Goal: Task Accomplishment & Management: Manage account settings

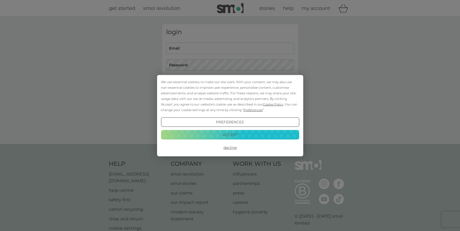
type input "[EMAIL_ADDRESS][DOMAIN_NAME]"
click at [231, 146] on button "Decline" at bounding box center [230, 148] width 138 height 10
type input "ruthcoombs2@gmail.com"
click at [231, 146] on button "Decline" at bounding box center [230, 148] width 138 height 10
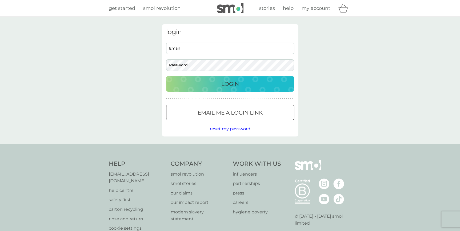
type input "ruthcoombs2@gmail.com"
click at [229, 79] on button "Login" at bounding box center [230, 83] width 128 height 15
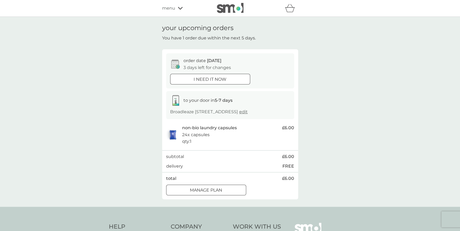
click at [205, 193] on div at bounding box center [205, 190] width 19 height 6
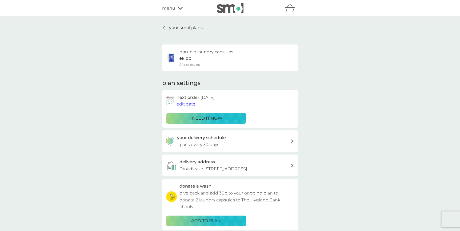
click at [203, 139] on h3 "your delivery schedule" at bounding box center [201, 137] width 49 height 7
select select "28"
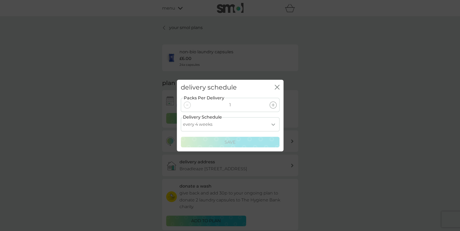
click at [278, 85] on icon "close" at bounding box center [277, 87] width 5 height 5
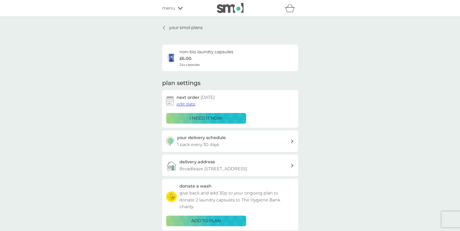
click at [185, 102] on span "edit date" at bounding box center [185, 104] width 19 height 5
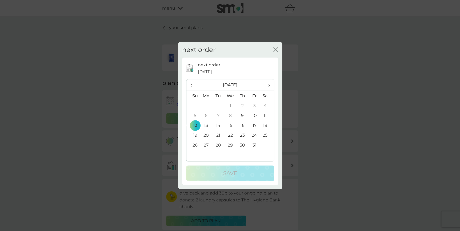
click at [269, 84] on span "›" at bounding box center [266, 84] width 5 height 11
click at [268, 85] on span "›" at bounding box center [266, 84] width 5 height 11
click at [194, 114] on td "7" at bounding box center [193, 116] width 14 height 10
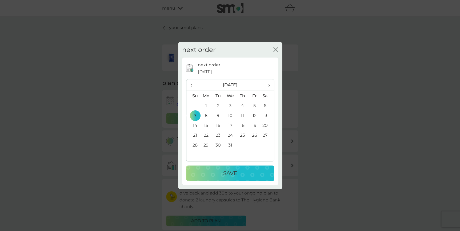
click at [228, 171] on p "Save" at bounding box center [230, 173] width 14 height 9
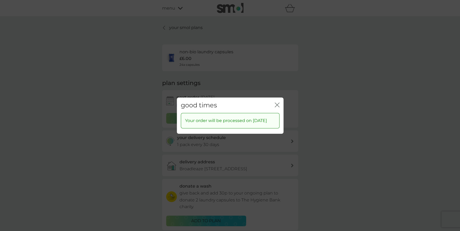
click at [276, 102] on icon "close" at bounding box center [277, 104] width 5 height 5
